Goal: Information Seeking & Learning: Learn about a topic

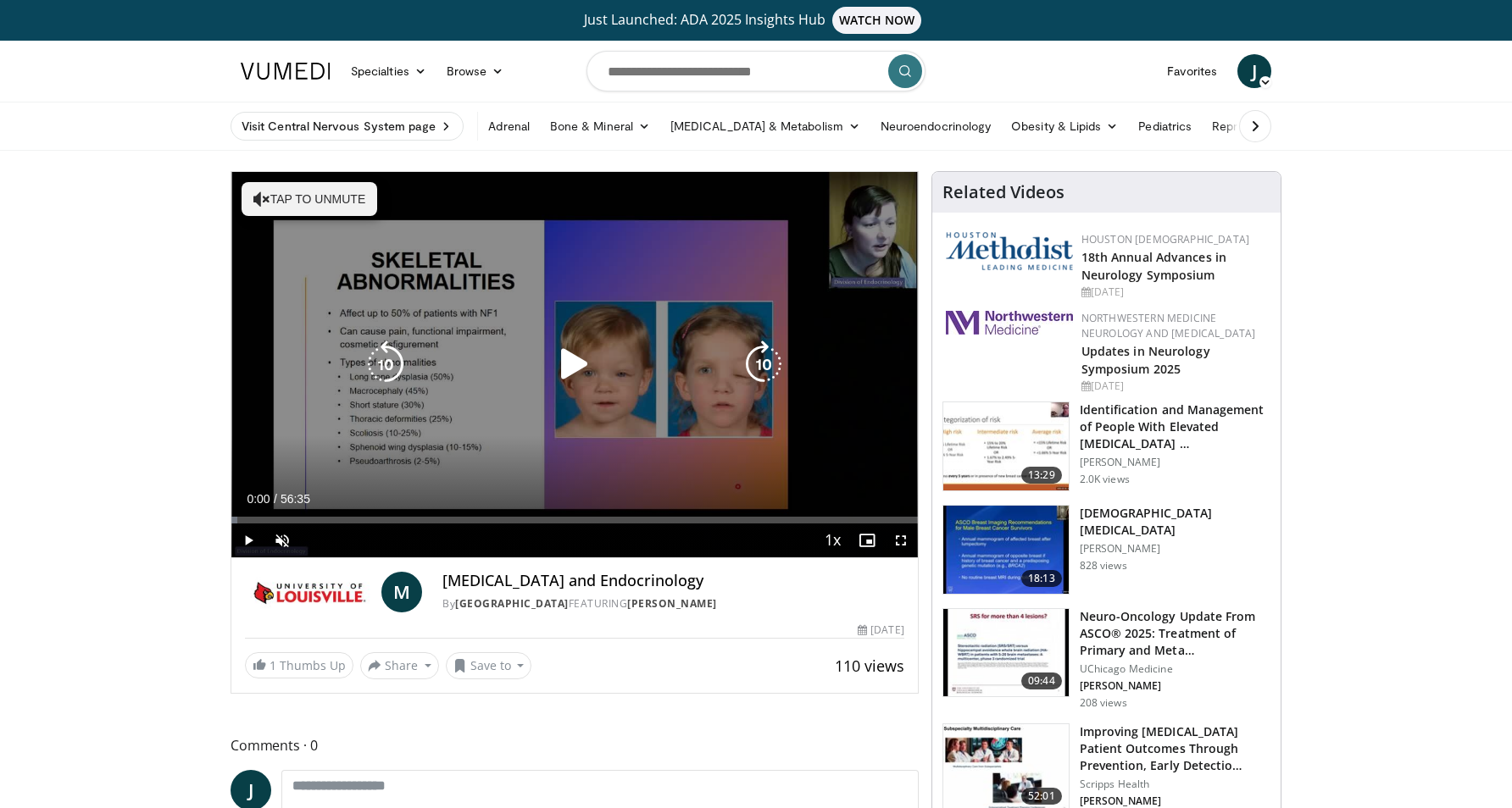
click at [257, 196] on icon "Video Player" at bounding box center [262, 199] width 17 height 17
click at [576, 358] on icon "Video Player" at bounding box center [575, 365] width 48 height 48
click at [772, 356] on icon "Video Player" at bounding box center [764, 365] width 48 height 48
click at [770, 356] on icon "Video Player" at bounding box center [764, 365] width 48 height 48
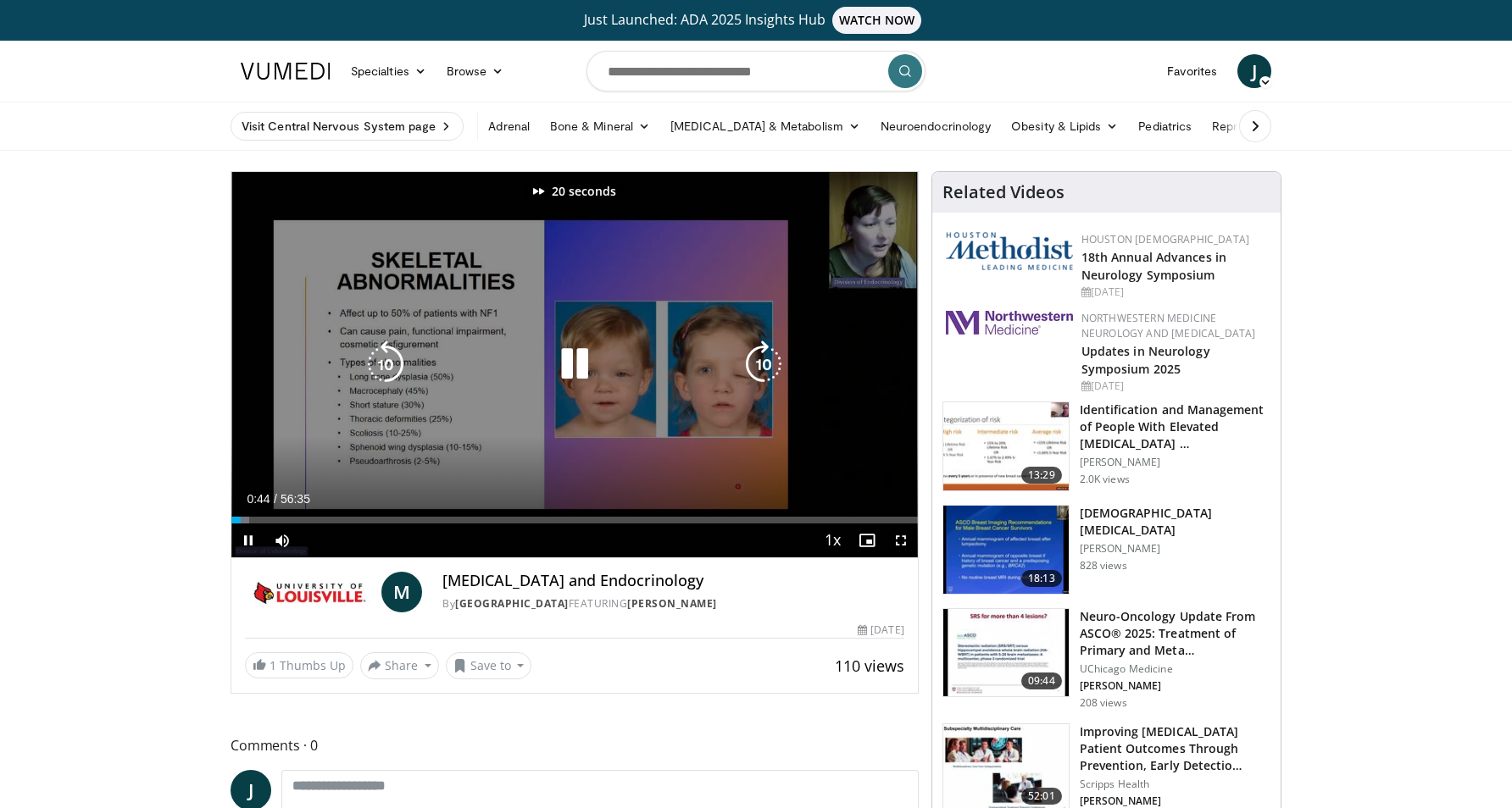
click at [770, 356] on icon "Video Player" at bounding box center [764, 365] width 48 height 48
click at [770, 360] on icon "Video Player" at bounding box center [764, 365] width 48 height 48
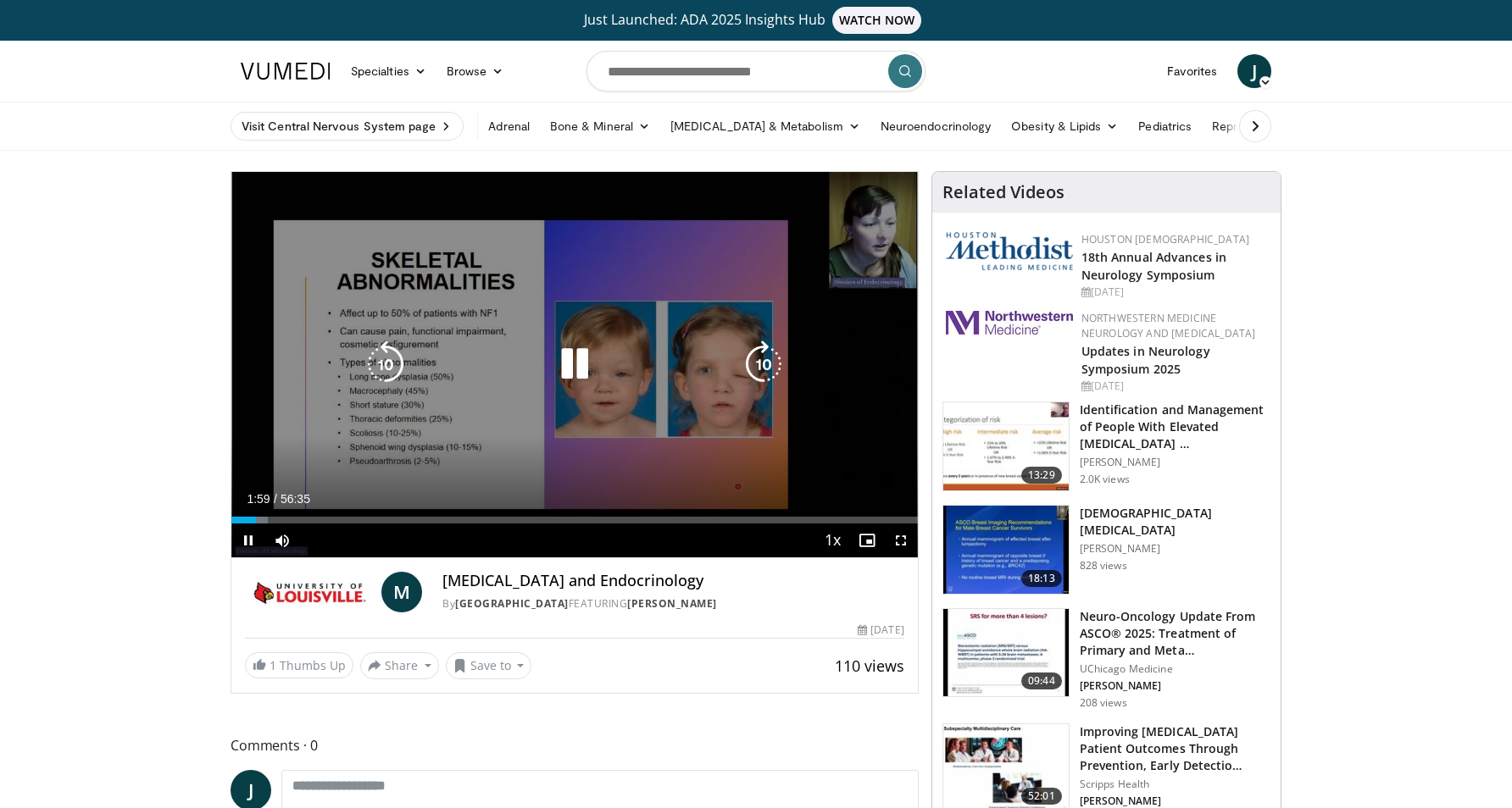
click at [770, 360] on icon "Video Player" at bounding box center [764, 365] width 48 height 48
click at [760, 356] on icon "Video Player" at bounding box center [764, 365] width 48 height 48
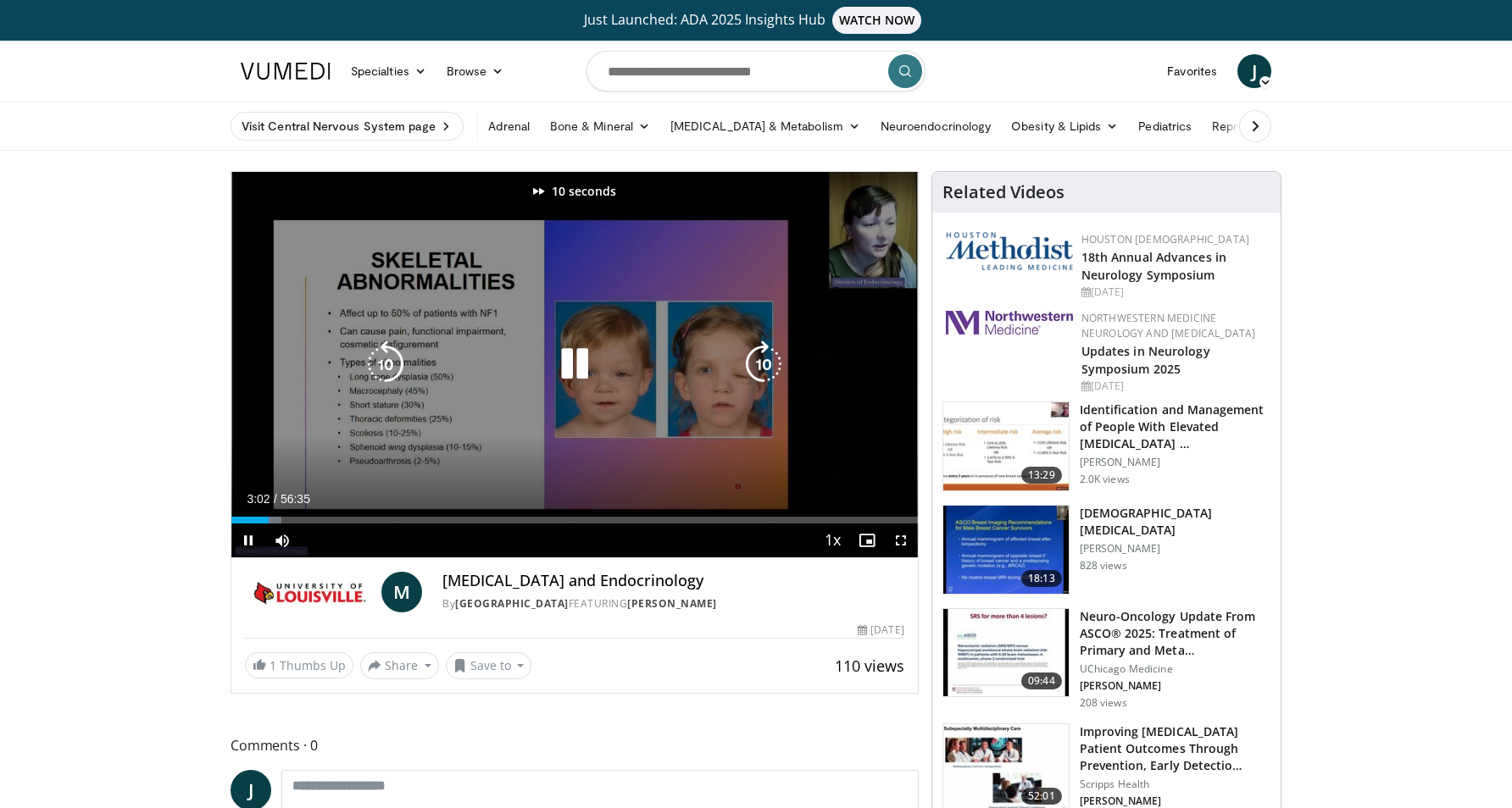
click at [760, 356] on icon "Video Player" at bounding box center [764, 365] width 48 height 48
click at [753, 360] on icon "Video Player" at bounding box center [764, 365] width 48 height 48
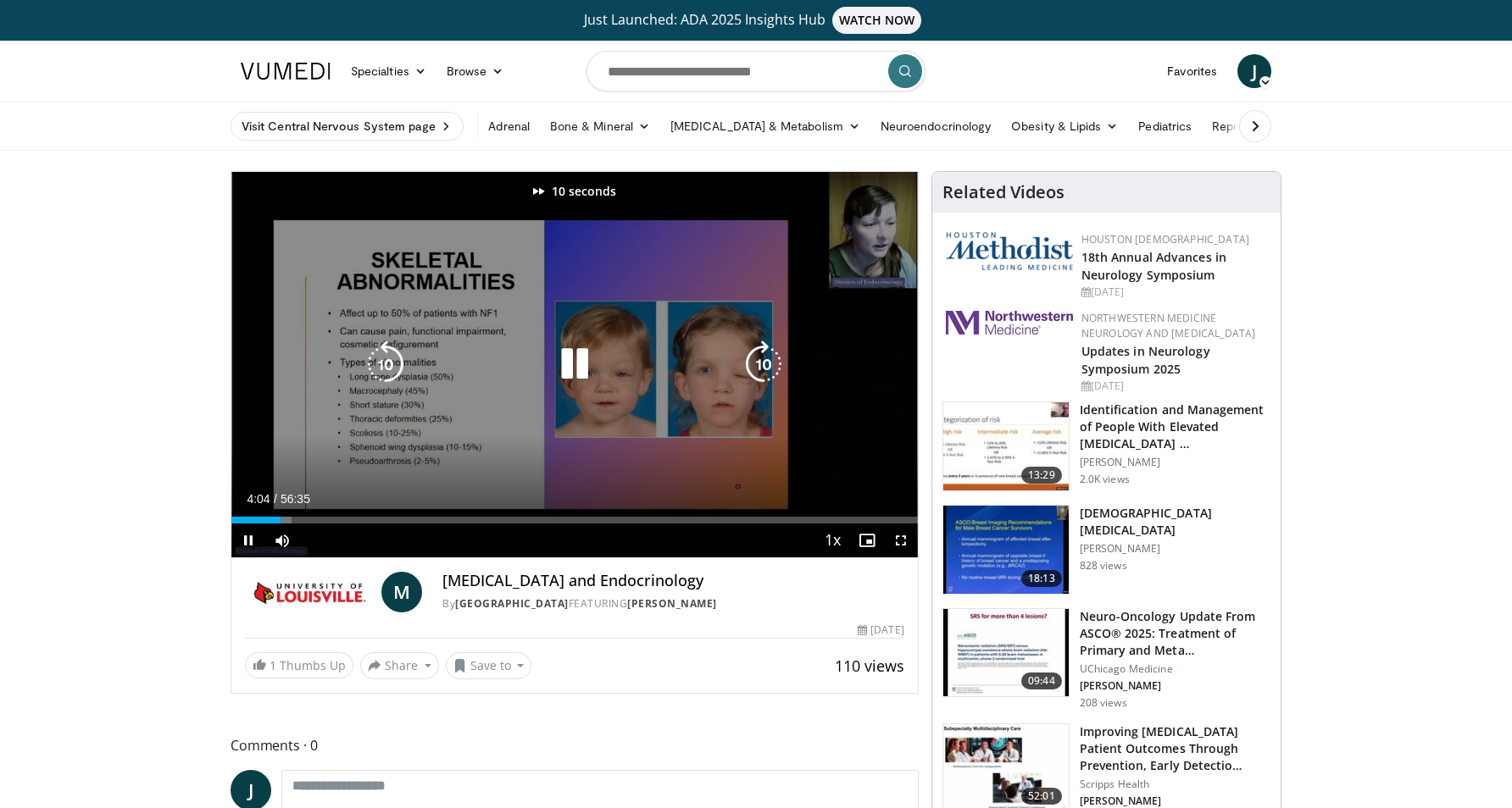
click at [753, 360] on icon "Video Player" at bounding box center [764, 365] width 48 height 48
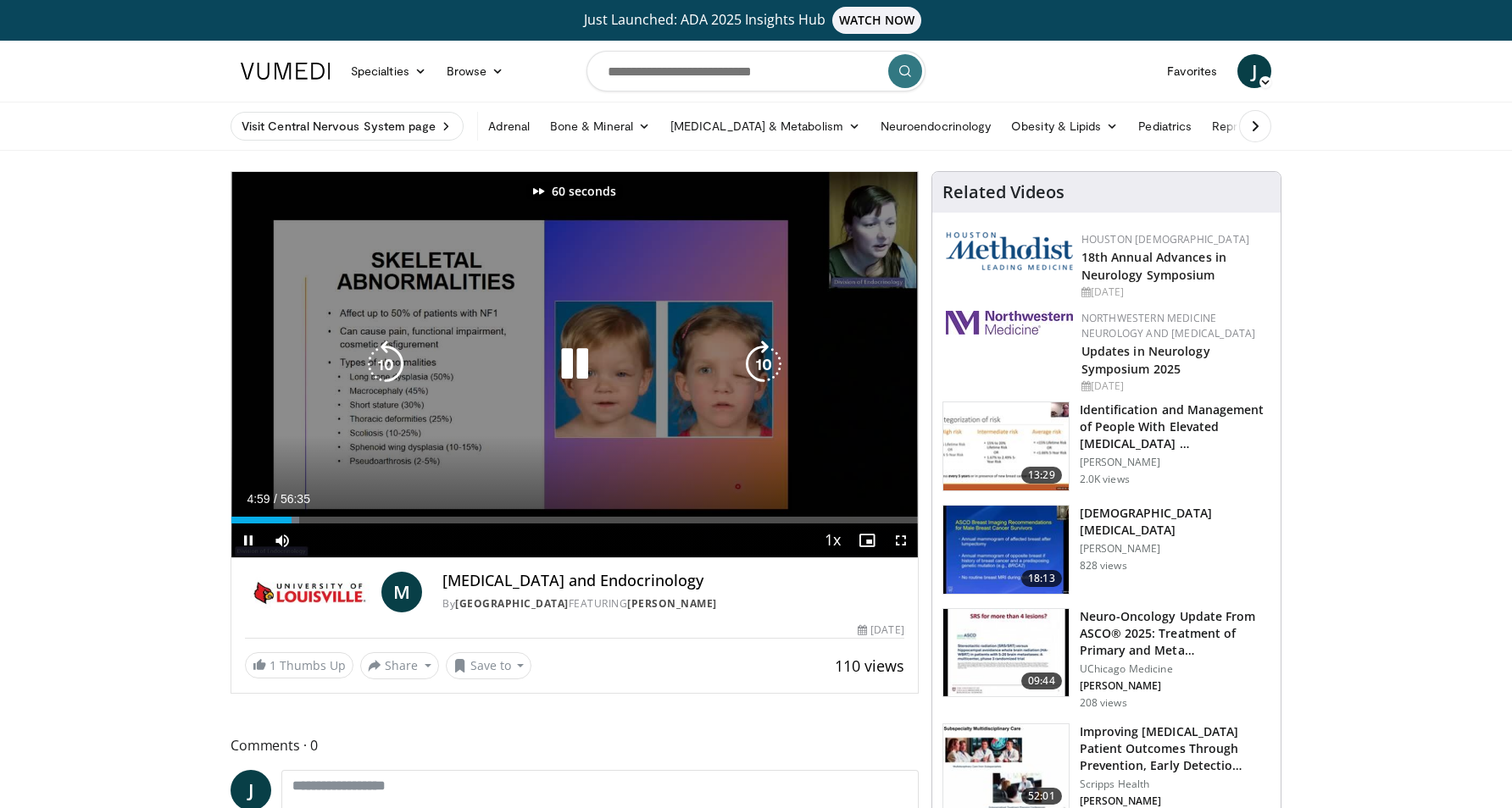
click at [753, 360] on icon "Video Player" at bounding box center [764, 365] width 48 height 48
click at [755, 360] on icon "Video Player" at bounding box center [764, 365] width 48 height 48
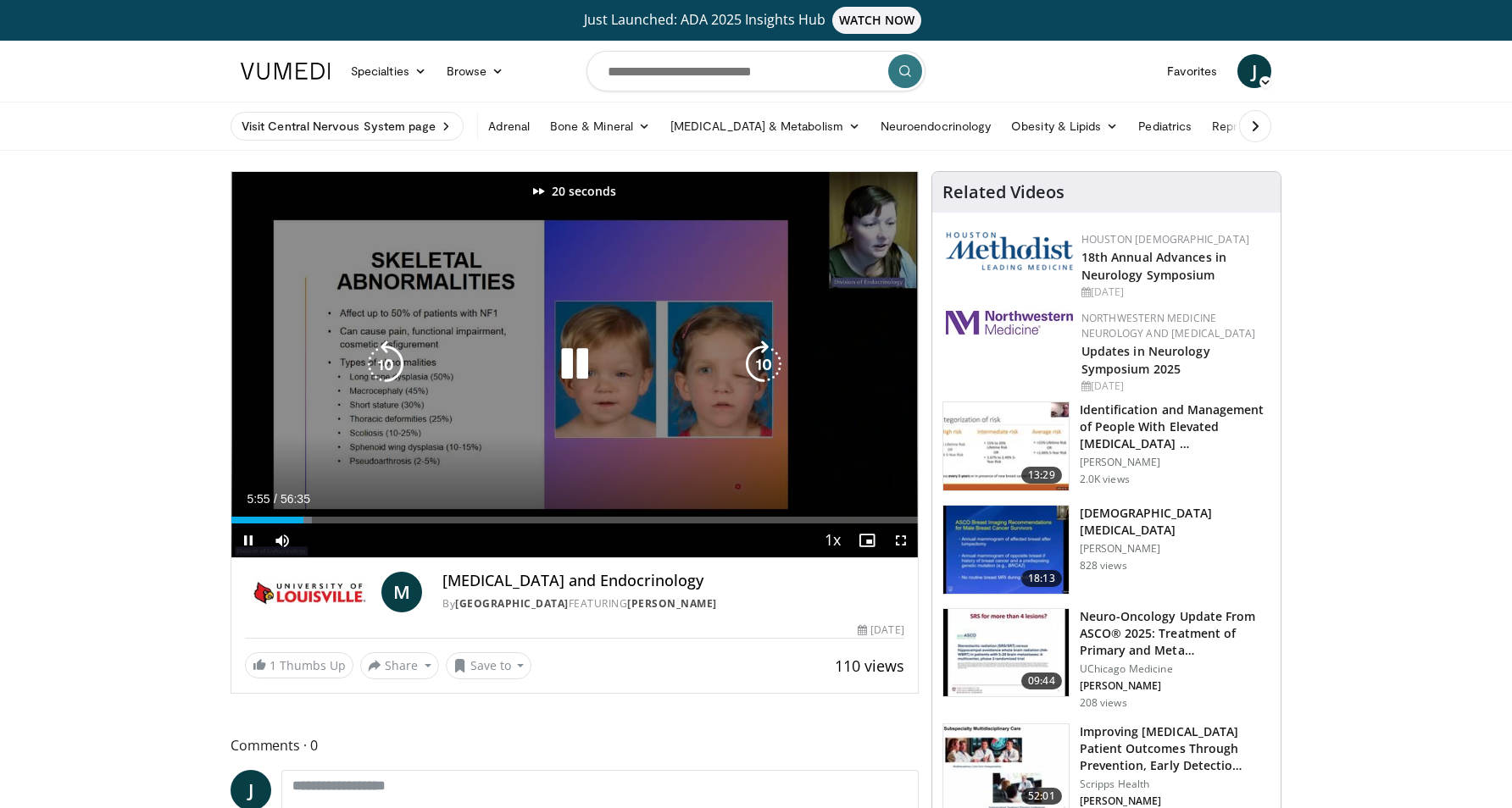
click at [755, 360] on icon "Video Player" at bounding box center [764, 365] width 48 height 48
click at [769, 360] on icon "Video Player" at bounding box center [764, 365] width 48 height 48
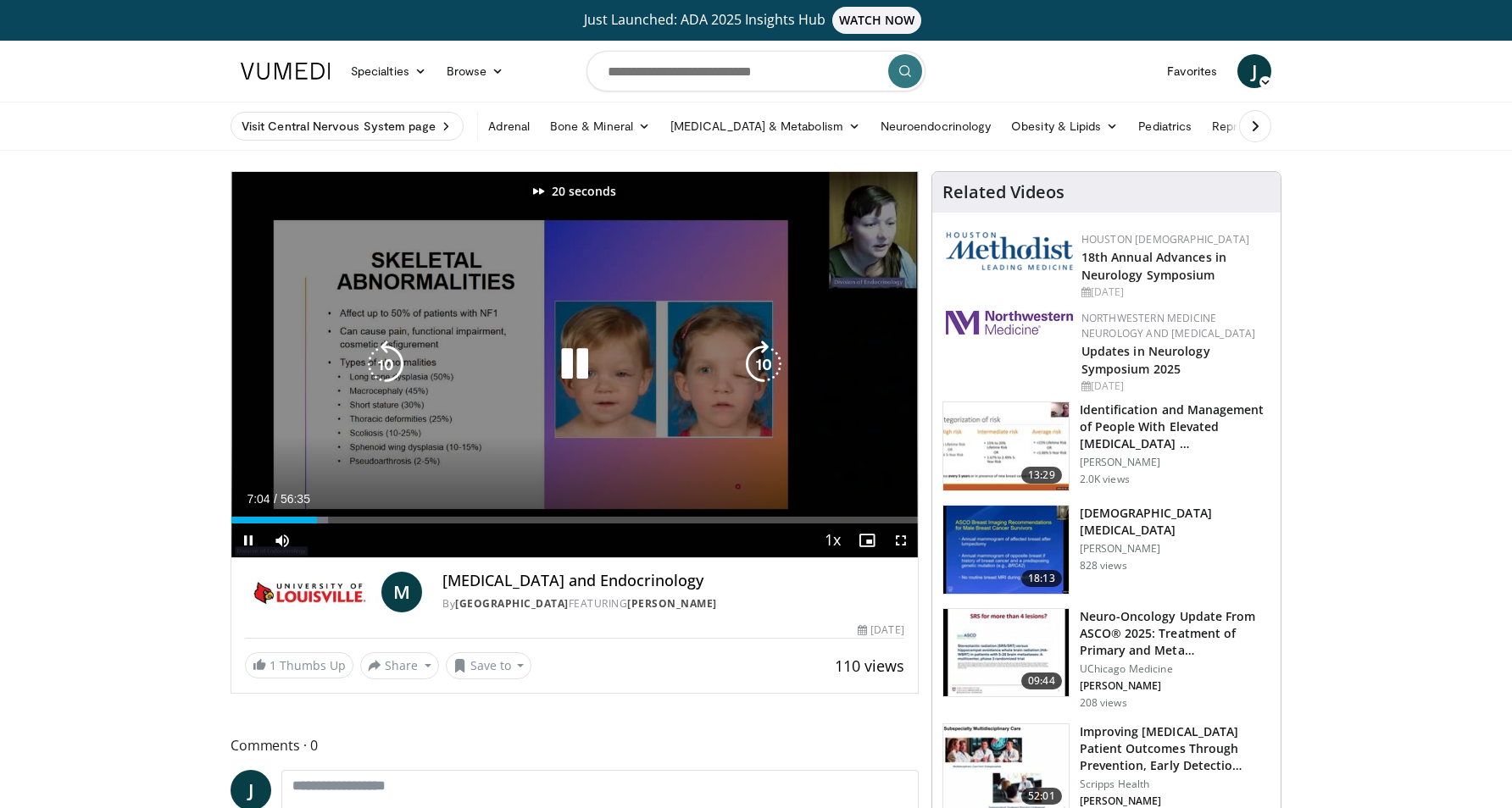
click at [769, 360] on icon "Video Player" at bounding box center [764, 365] width 48 height 48
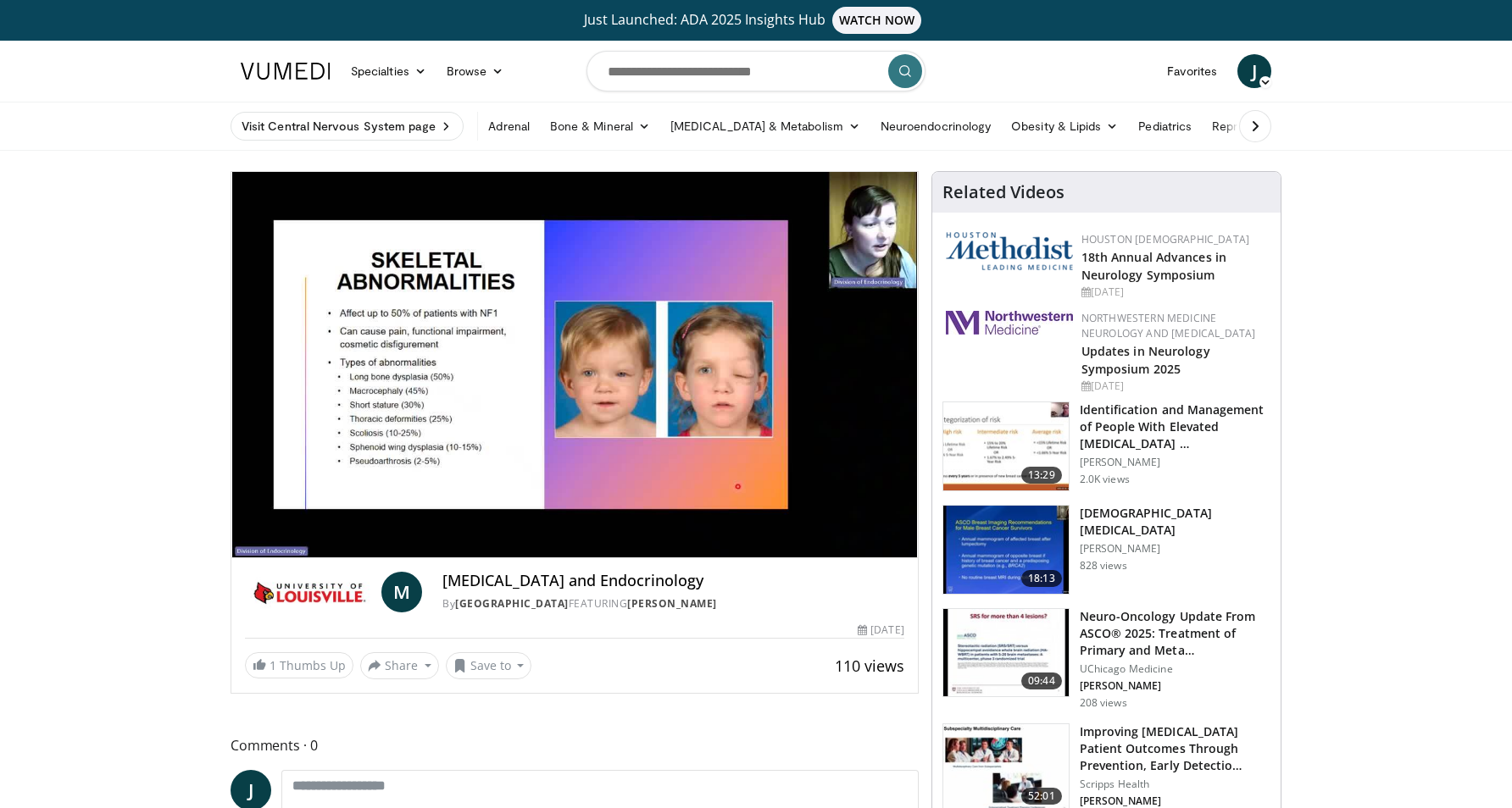
click at [769, 360] on div "30 seconds Tap to unmute" at bounding box center [574, 365] width 686 height 385
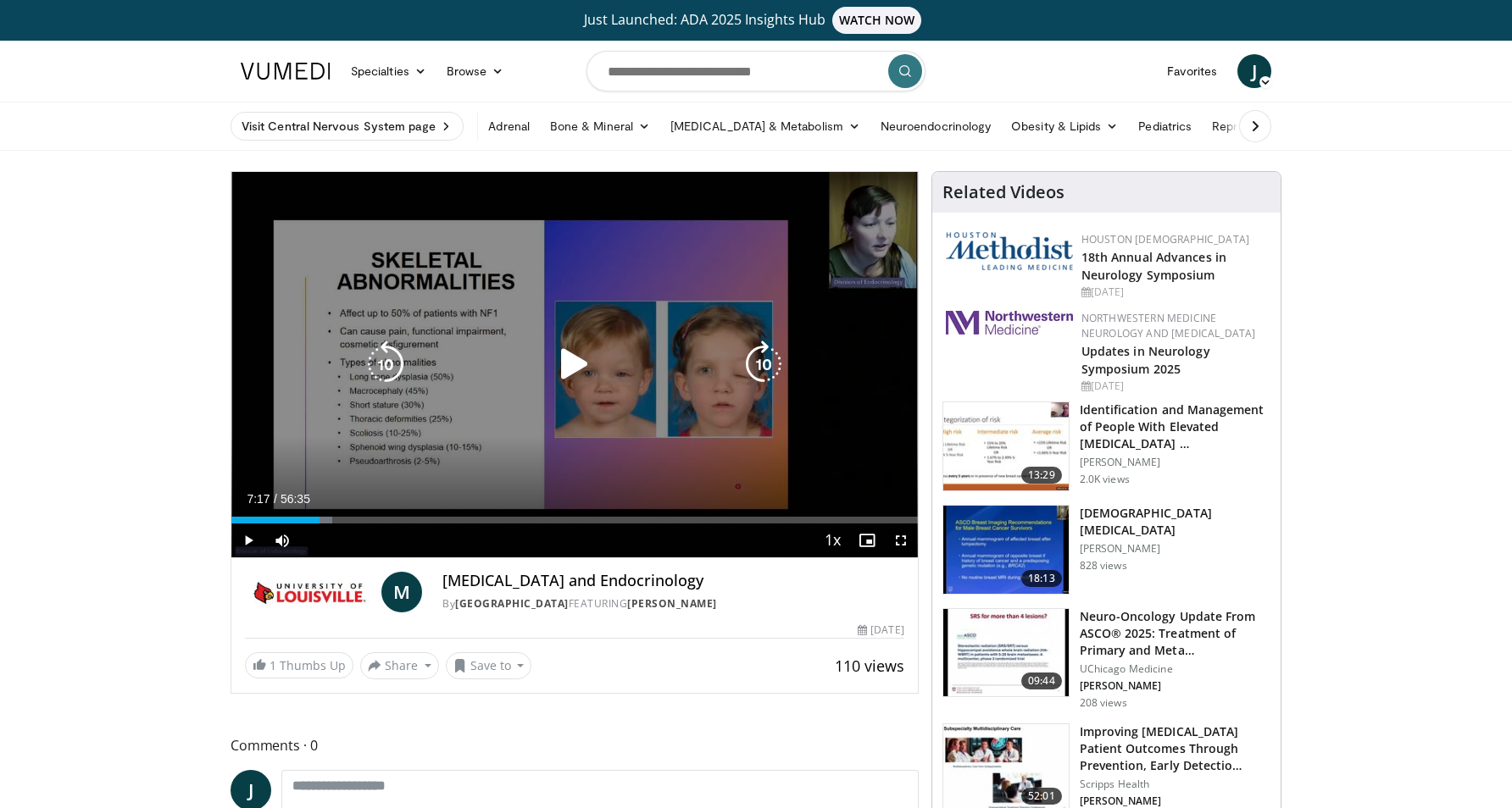
click at [566, 351] on icon "Video Player" at bounding box center [575, 365] width 48 height 48
click at [763, 362] on icon "Video Player" at bounding box center [764, 365] width 48 height 48
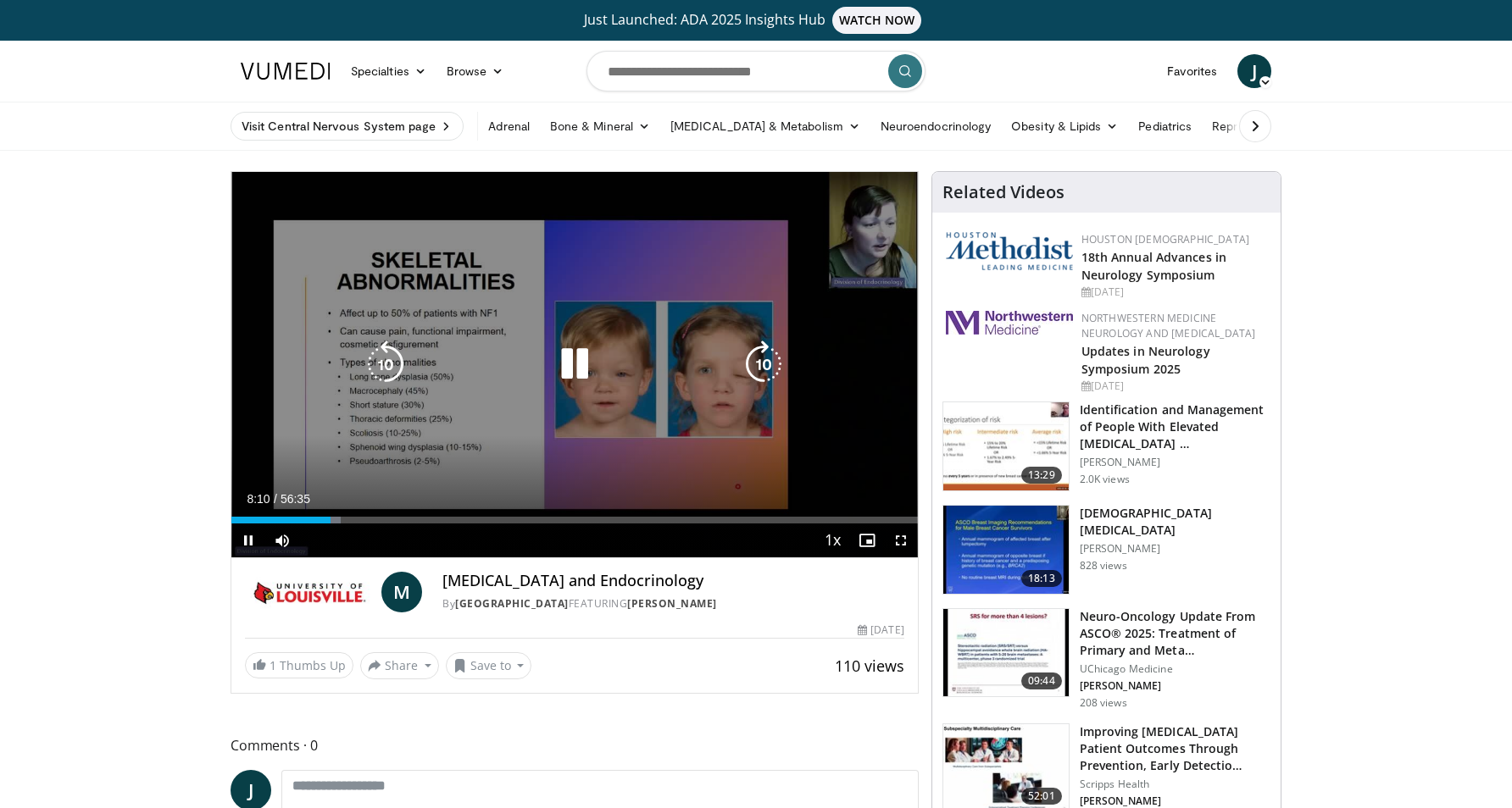
click at [766, 360] on icon "Video Player" at bounding box center [764, 365] width 48 height 48
click at [762, 360] on icon "Video Player" at bounding box center [764, 365] width 48 height 48
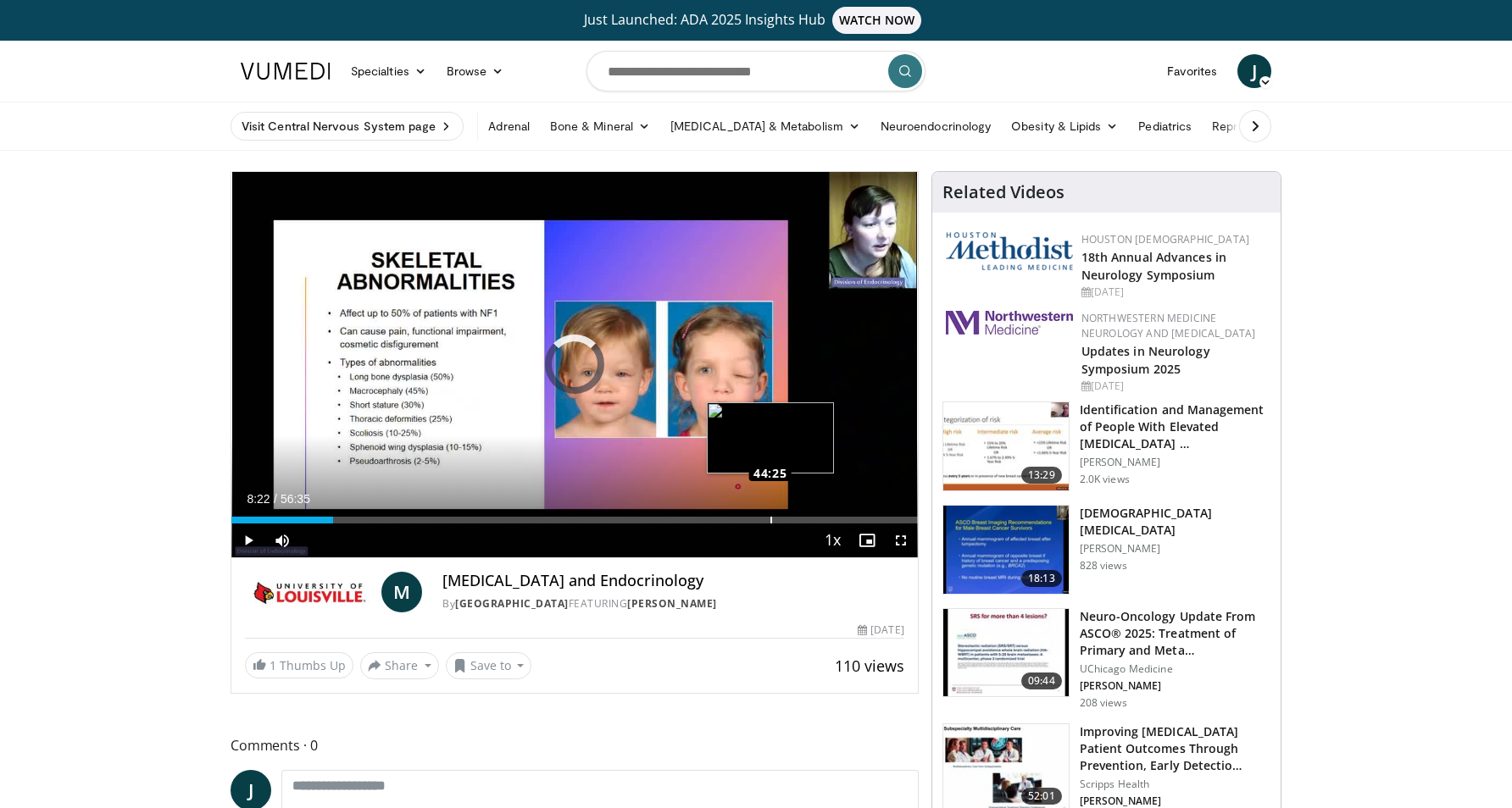
drag, startPoint x: 333, startPoint y: 512, endPoint x: 771, endPoint y: 518, distance: 438.0
click at [771, 518] on div "Loaded : 0.00% 44:00 44:25" at bounding box center [574, 515] width 686 height 16
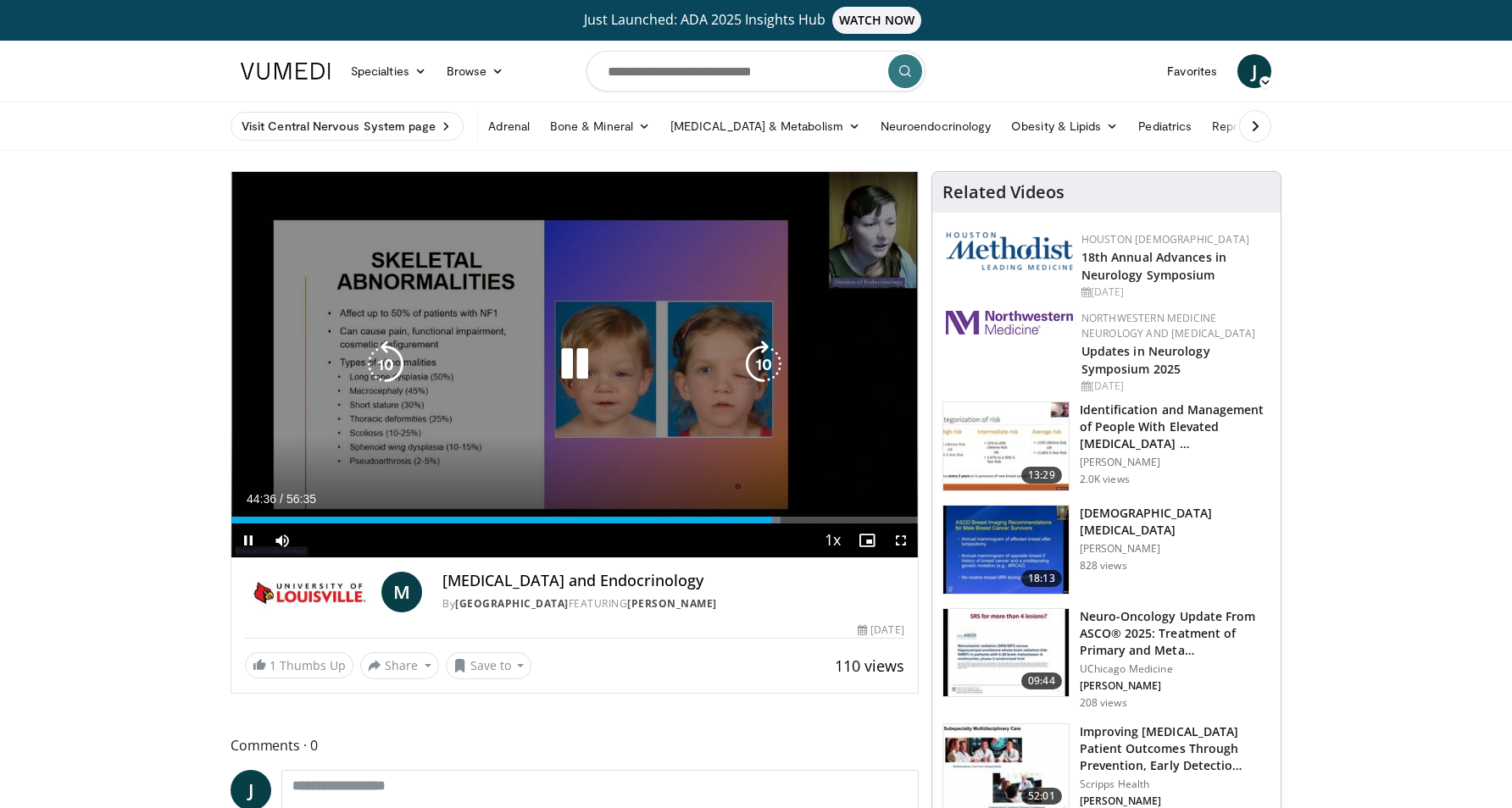
click at [764, 352] on icon "Video Player" at bounding box center [764, 365] width 48 height 48
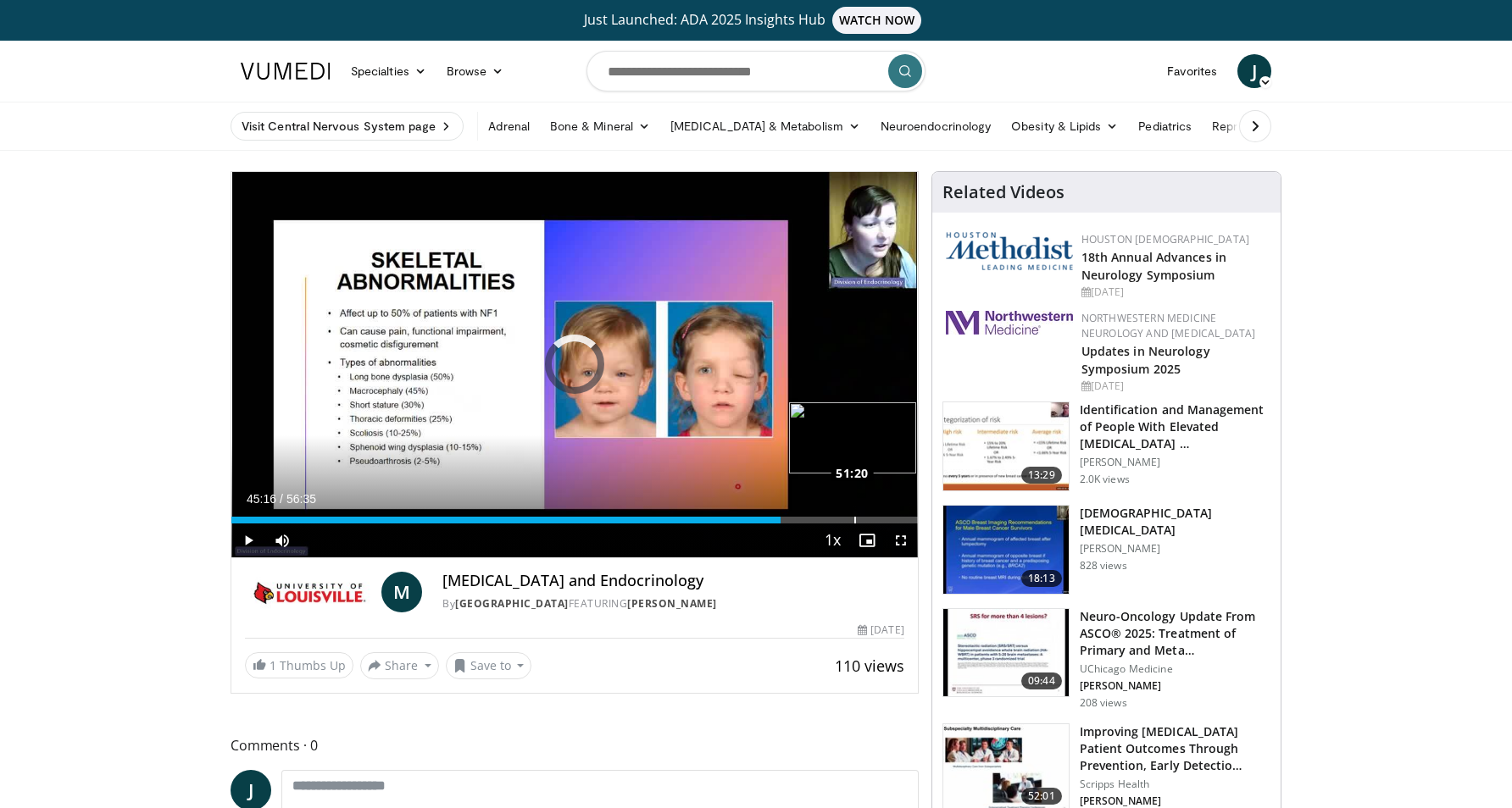
drag, startPoint x: 781, startPoint y: 514, endPoint x: 854, endPoint y: 513, distance: 73.0
click at [854, 513] on div "Loaded : 0.00% 51:16 51:20" at bounding box center [574, 515] width 686 height 16
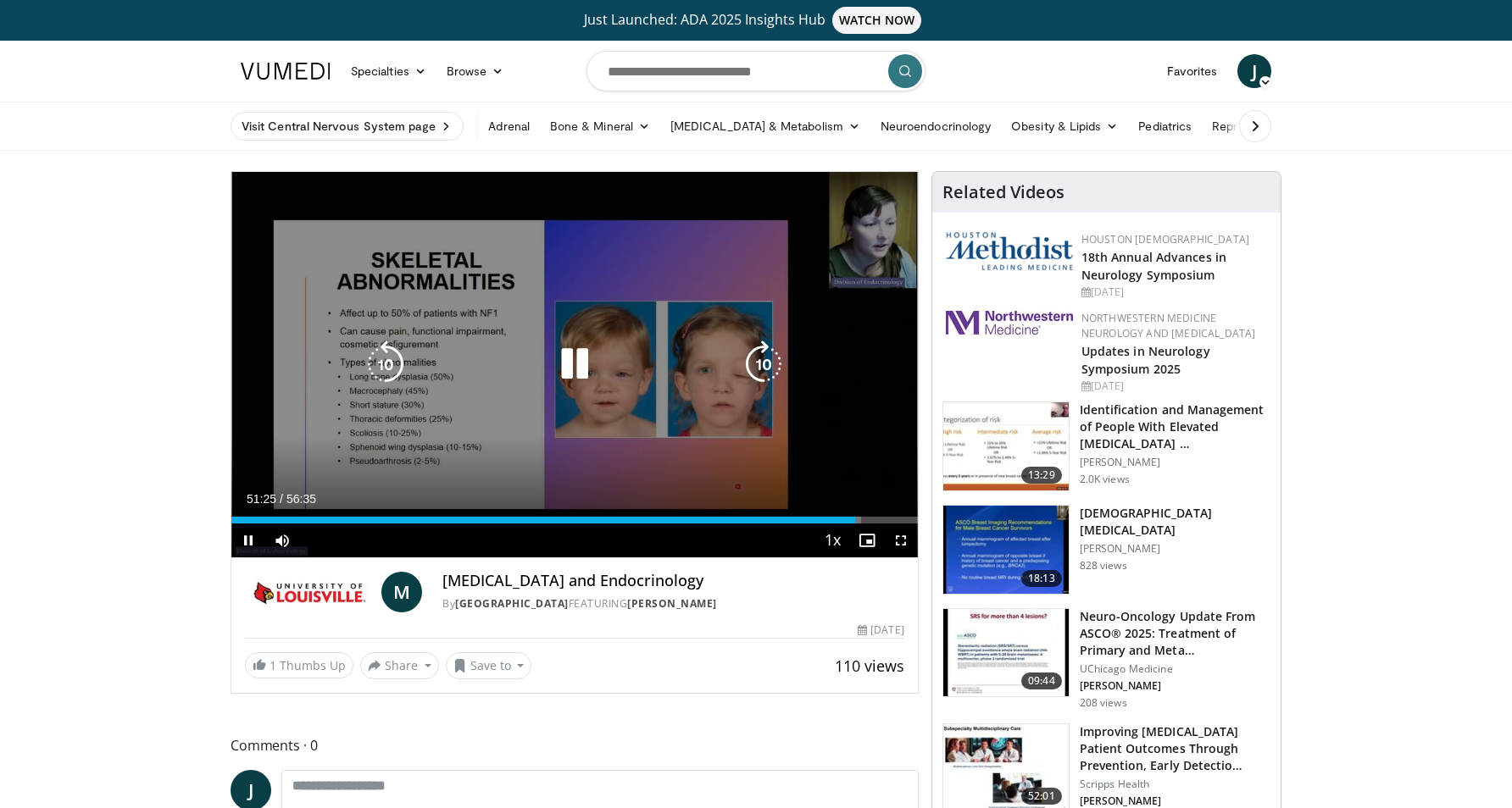
click at [758, 355] on icon "Video Player" at bounding box center [764, 365] width 48 height 48
click at [756, 354] on icon "Video Player" at bounding box center [764, 365] width 48 height 48
click at [761, 354] on div "20 seconds Tap to unmute" at bounding box center [574, 365] width 686 height 385
click at [573, 363] on icon "Video Player" at bounding box center [575, 365] width 48 height 48
click at [758, 358] on icon "Video Player" at bounding box center [764, 365] width 48 height 48
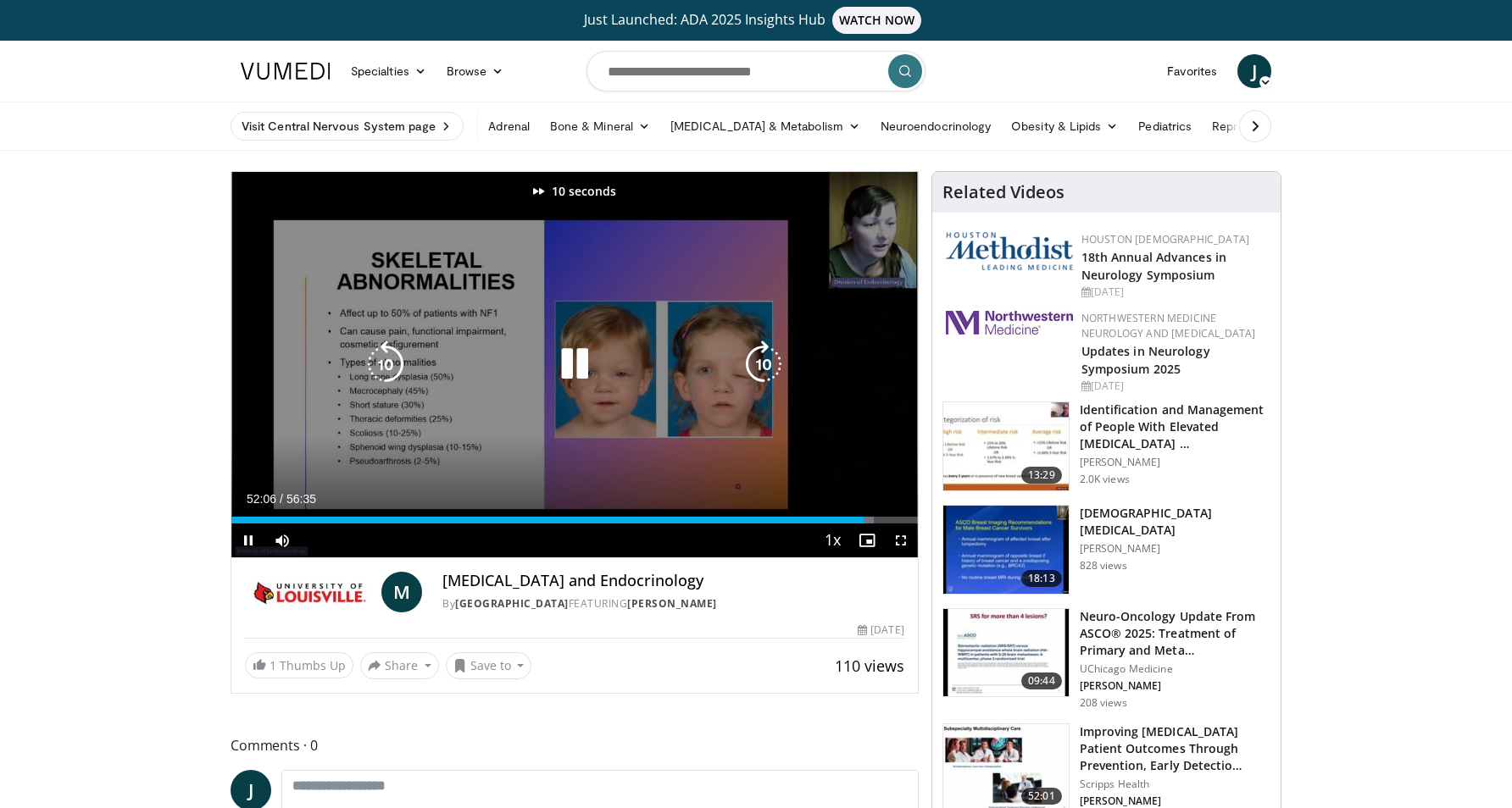
click at [758, 358] on icon "Video Player" at bounding box center [764, 365] width 48 height 48
click at [762, 360] on icon "Video Player" at bounding box center [764, 365] width 48 height 48
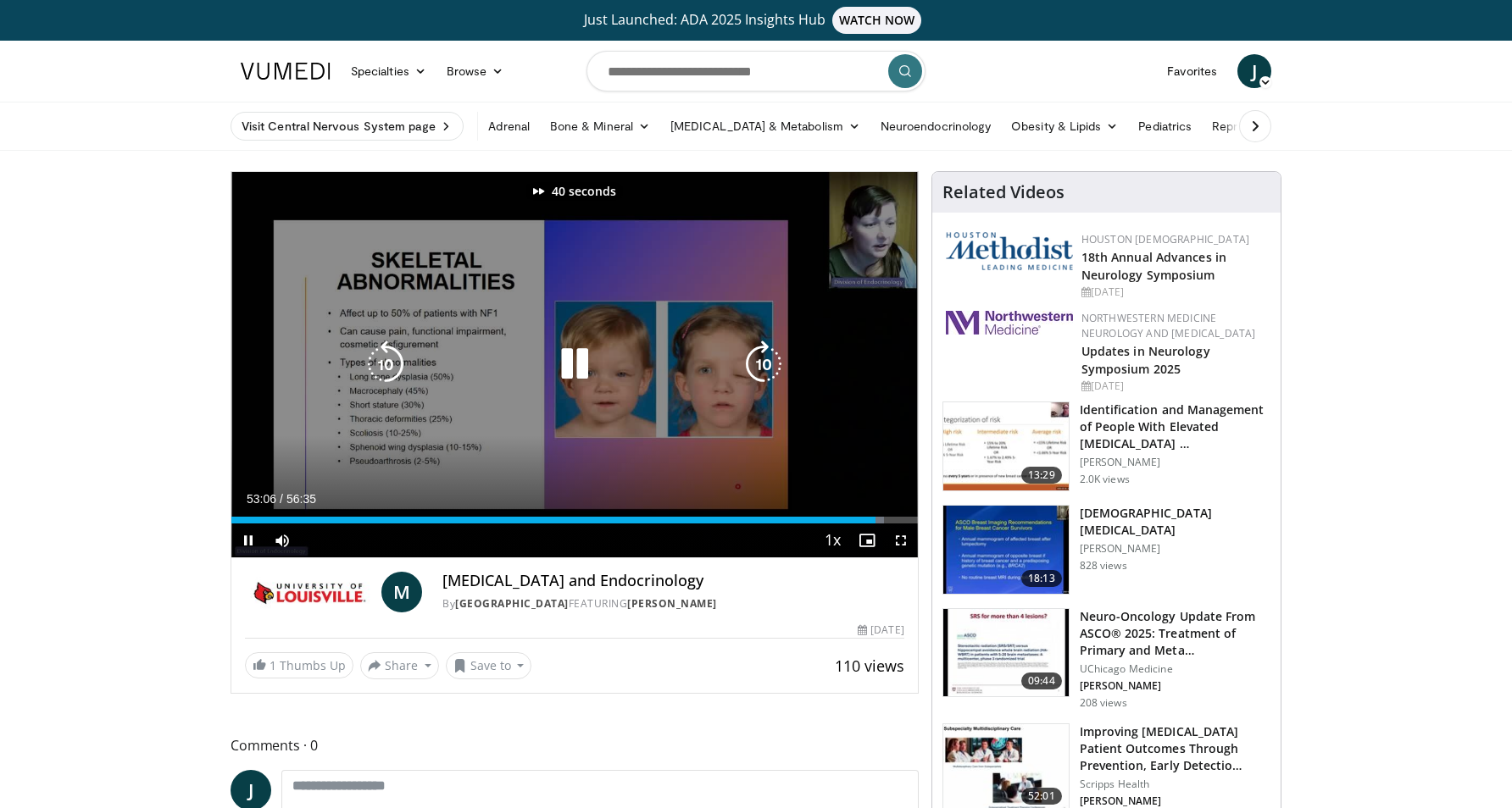
click at [762, 360] on icon "Video Player" at bounding box center [764, 365] width 48 height 48
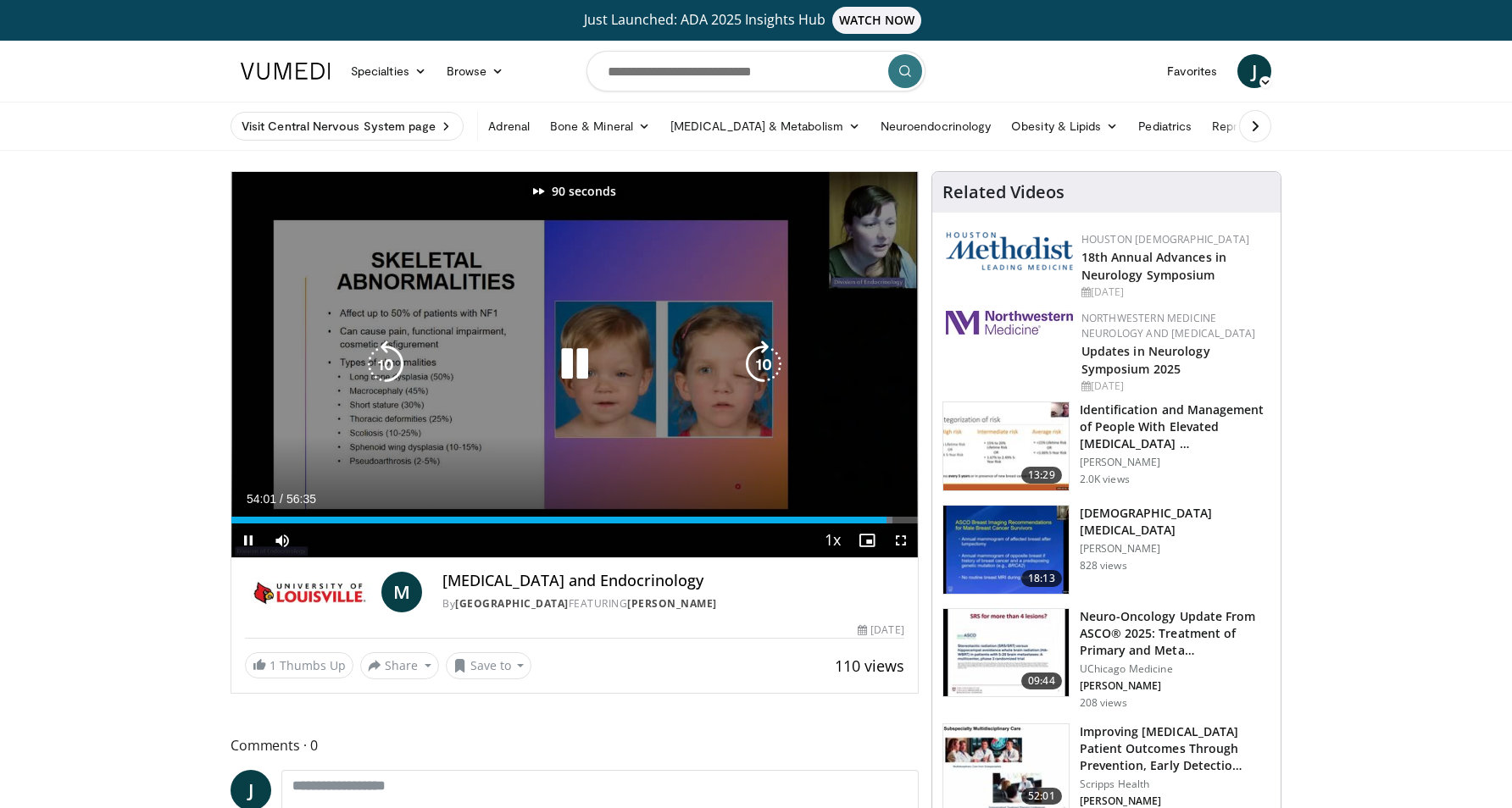
click at [762, 360] on icon "Video Player" at bounding box center [764, 365] width 48 height 48
